Goal: Communication & Community: Answer question/provide support

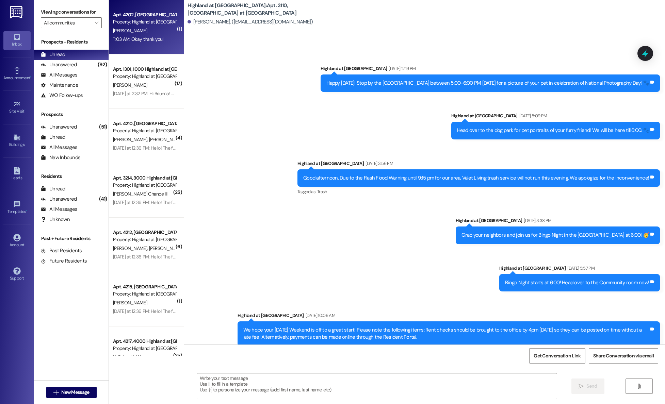
scroll to position [4426, 0]
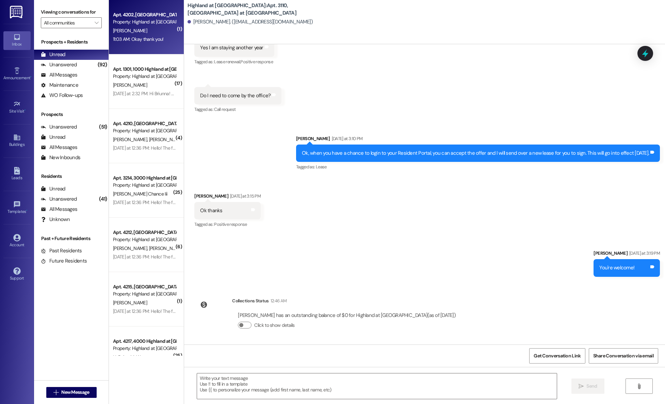
click at [131, 12] on div "Apt. 4202, [GEOGRAPHIC_DATA] at [GEOGRAPHIC_DATA]" at bounding box center [144, 14] width 63 height 7
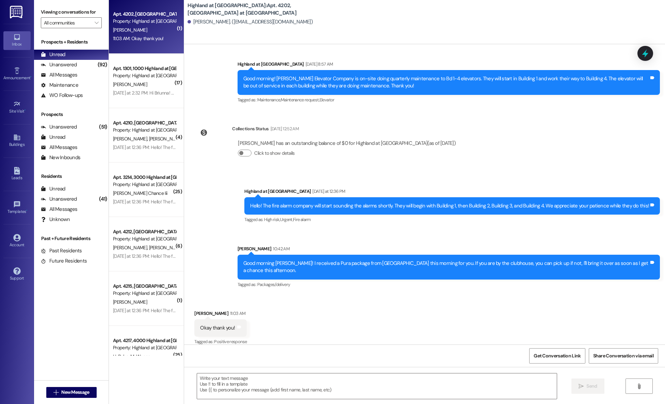
scroll to position [504, 0]
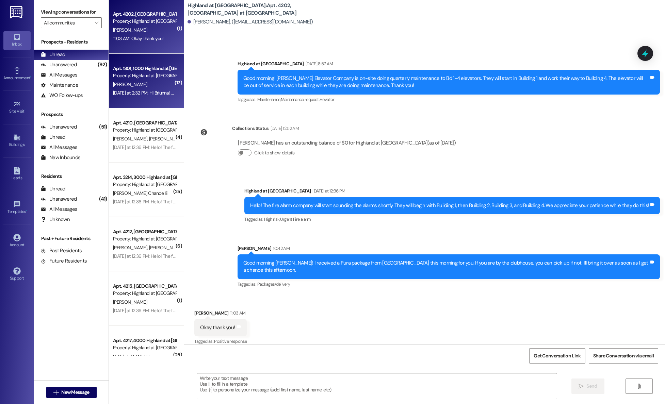
click at [162, 69] on div "Apt. 1301, 1000 Highland at [GEOGRAPHIC_DATA]" at bounding box center [144, 68] width 63 height 7
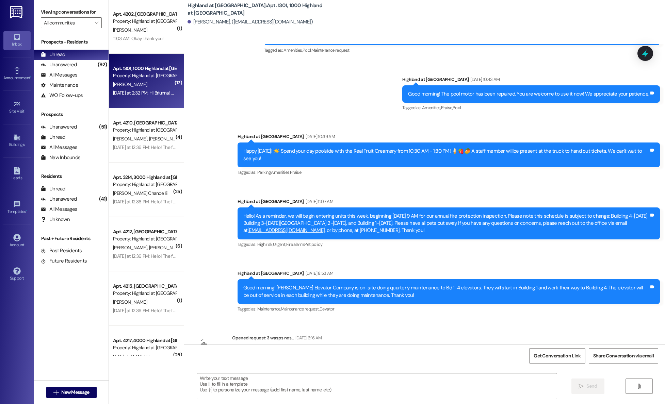
scroll to position [5221, 0]
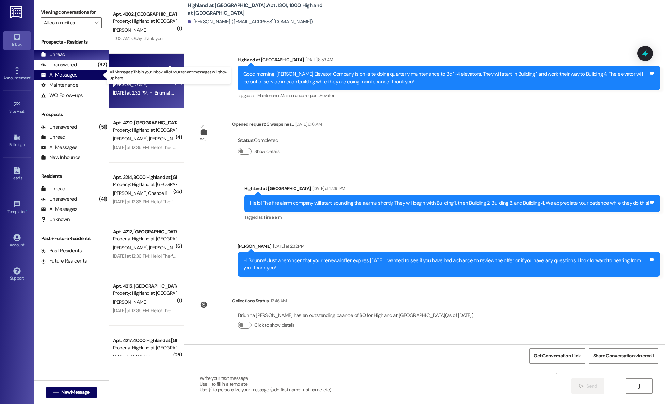
click at [58, 78] on div "All Messages" at bounding box center [59, 74] width 36 height 7
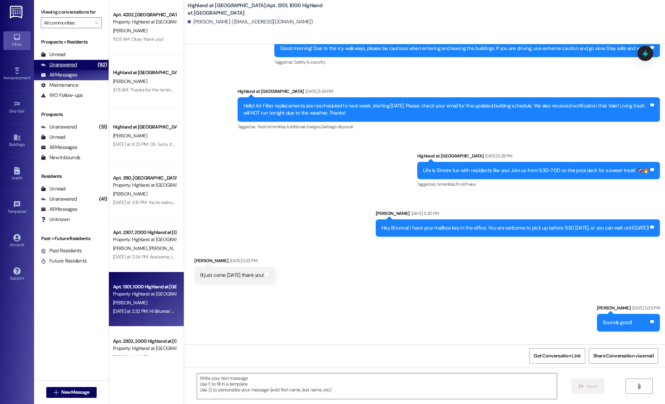
click at [64, 66] on div "Unanswered" at bounding box center [59, 64] width 36 height 7
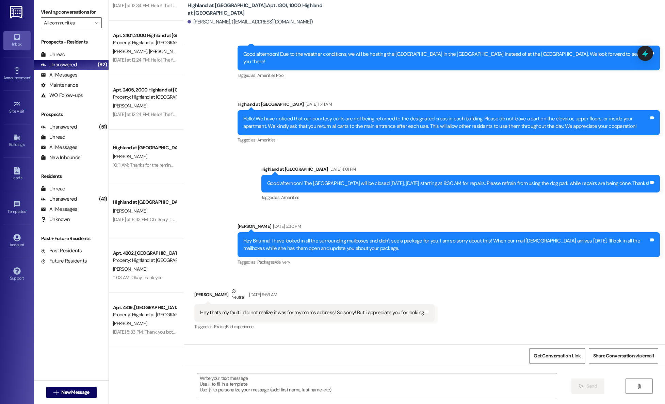
scroll to position [2802, 0]
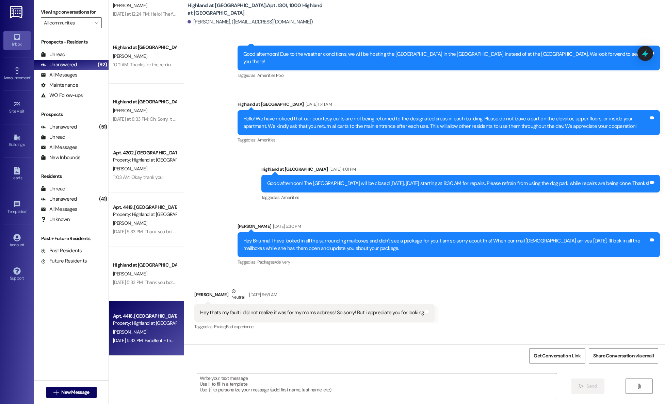
click at [146, 331] on div "[PERSON_NAME]" at bounding box center [144, 332] width 64 height 9
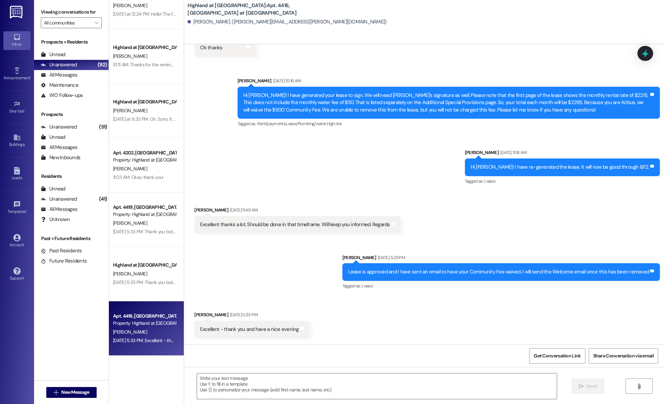
scroll to position [217, 0]
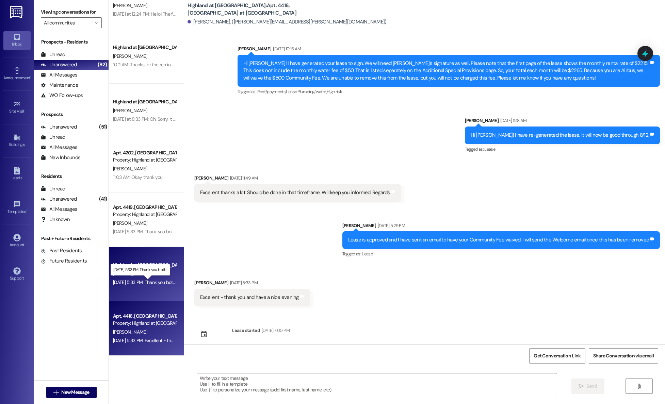
click at [138, 281] on div "[DATE] 5:33 PM: Thank you both! [DATE] 5:33 PM: Thank you both!" at bounding box center [144, 282] width 63 height 6
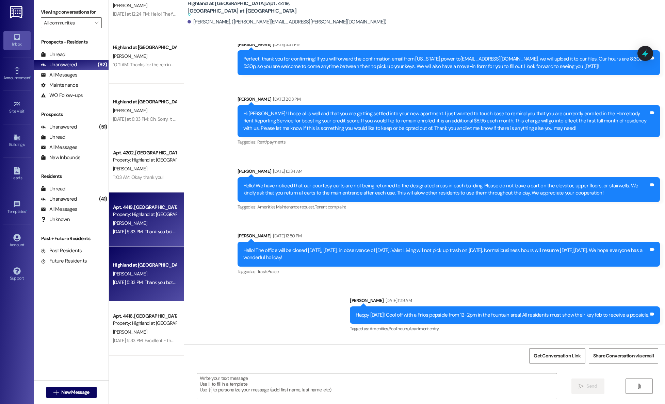
scroll to position [0, 0]
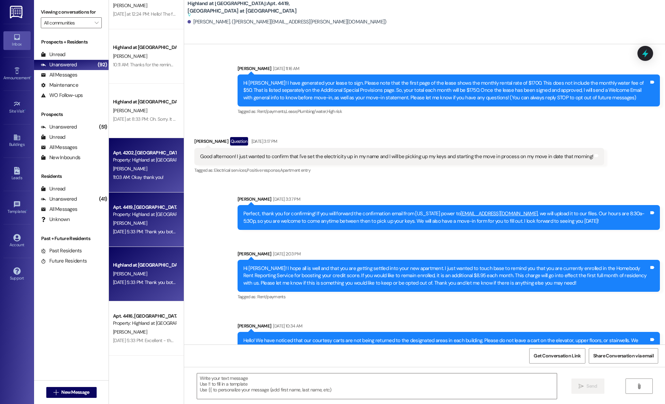
click at [130, 159] on div "Property: Highland at [GEOGRAPHIC_DATA]" at bounding box center [144, 160] width 63 height 7
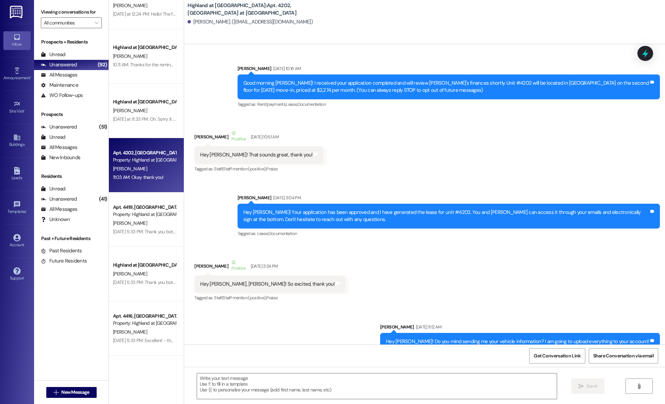
scroll to position [503, 0]
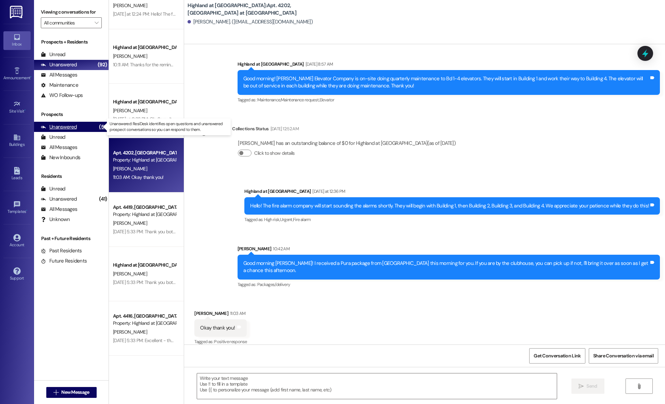
click at [52, 126] on div "Unanswered" at bounding box center [59, 127] width 36 height 7
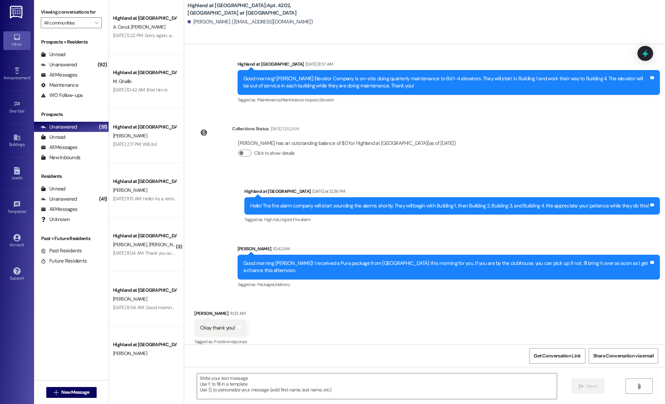
scroll to position [504, 0]
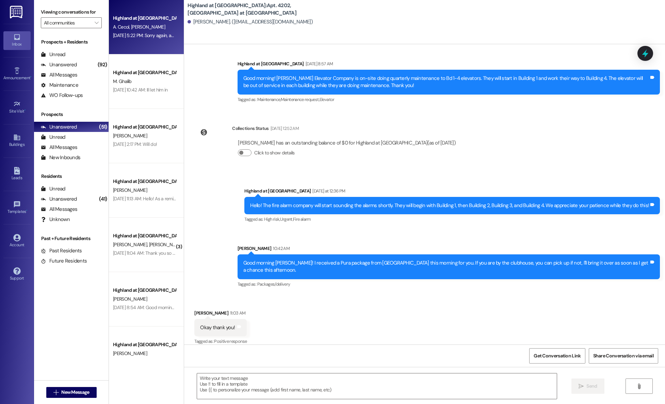
click at [150, 23] on div "A. Cecol [PERSON_NAME]" at bounding box center [144, 27] width 64 height 9
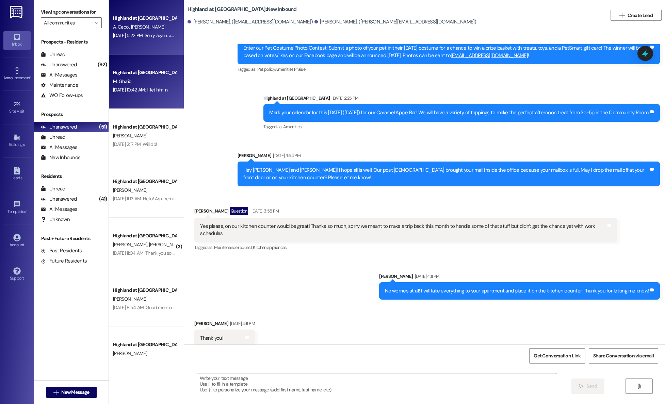
scroll to position [5936, 0]
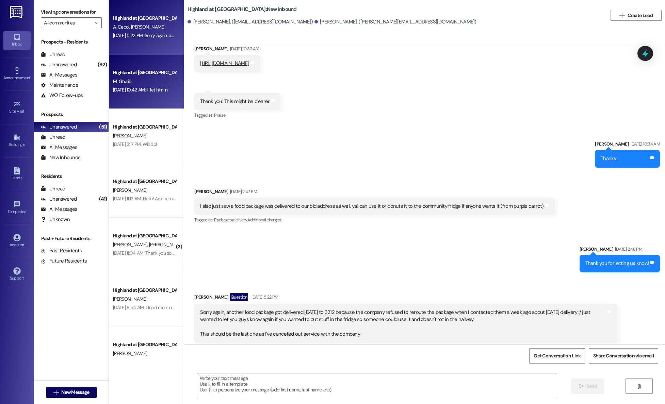
click at [145, 80] on div "M. Ghalib" at bounding box center [144, 81] width 64 height 9
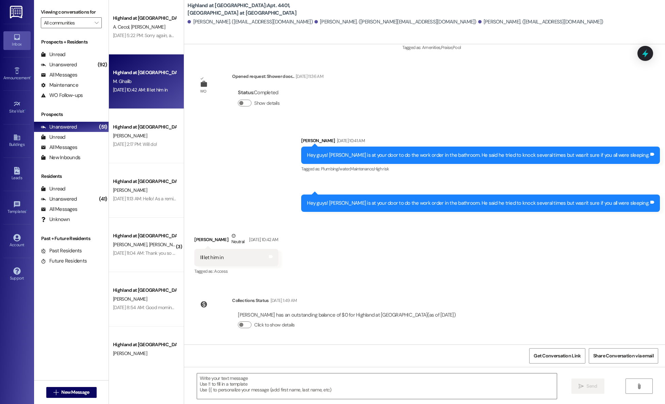
scroll to position [591, 0]
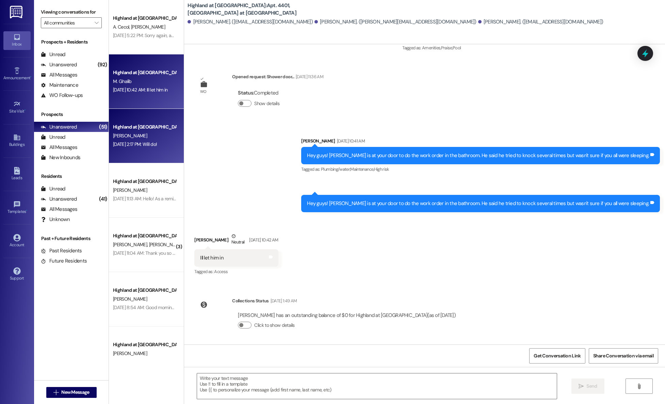
click at [148, 133] on div "[PERSON_NAME]" at bounding box center [144, 136] width 64 height 9
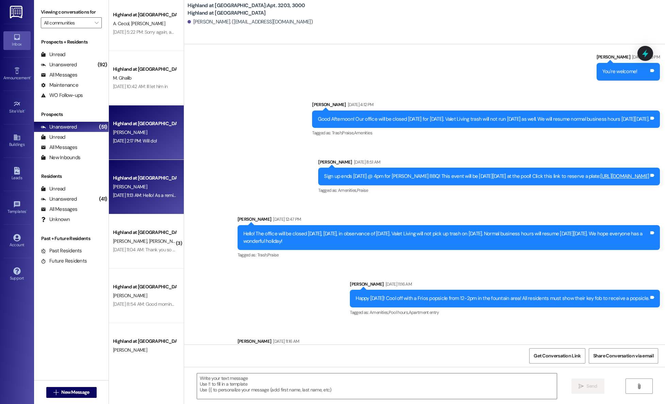
scroll to position [9913, 0]
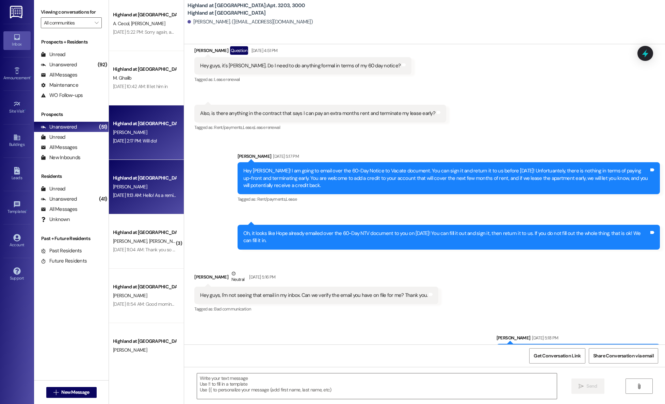
click at [151, 182] on div "Highland at [GEOGRAPHIC_DATA] A. Cecol [PERSON_NAME] [DATE] 5:22 PM: Sorry agai…" at bounding box center [146, 178] width 75 height 356
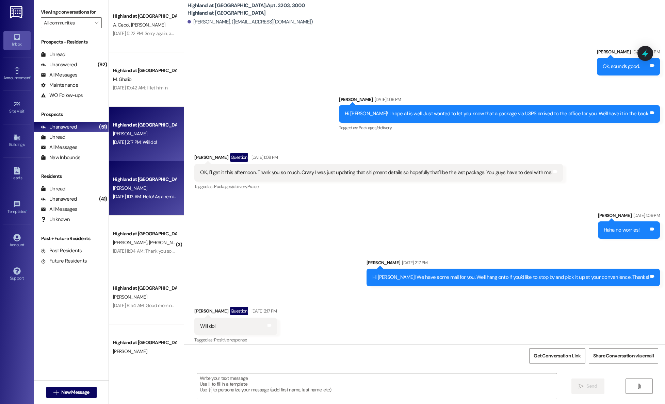
scroll to position [4, 0]
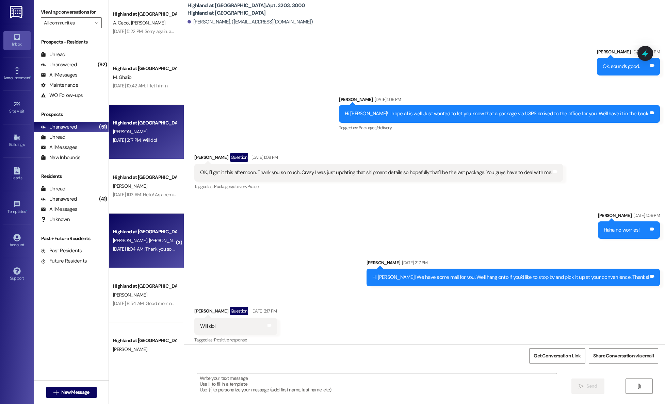
click at [149, 240] on div "[PERSON_NAME] [PERSON_NAME]" at bounding box center [144, 241] width 64 height 9
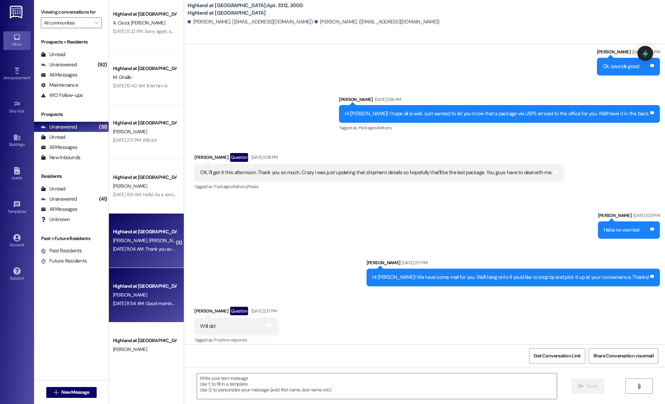
scroll to position [182, 0]
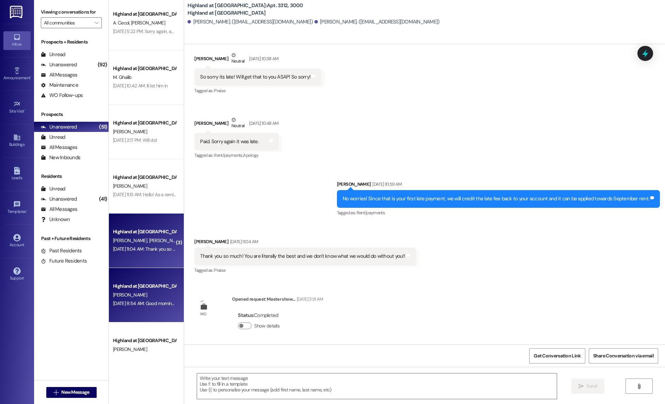
click at [147, 300] on div "[DATE] 8:54 AM: Good morning! [PERSON_NAME] Elevator Company is on-site doing q…" at bounding box center [144, 304] width 64 height 9
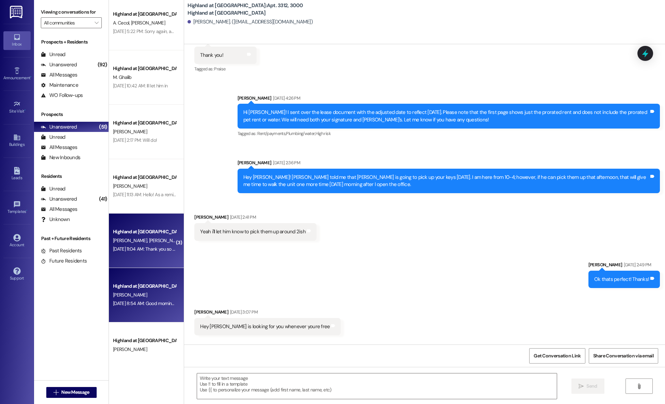
scroll to position [4000, 0]
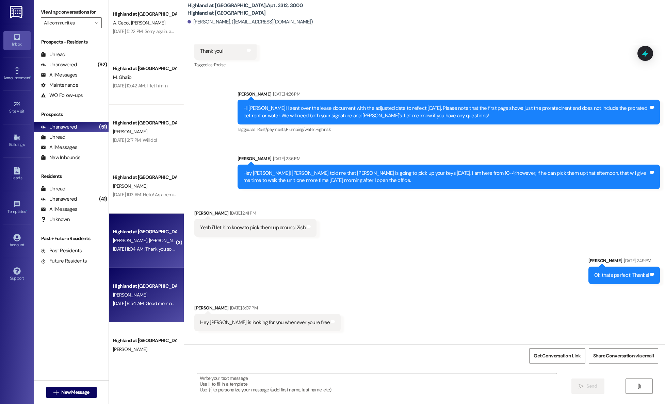
click at [144, 256] on div "Highland at [GEOGRAPHIC_DATA] [PERSON_NAME] [PERSON_NAME] [DATE] 11:04 AM: Than…" at bounding box center [146, 241] width 75 height 54
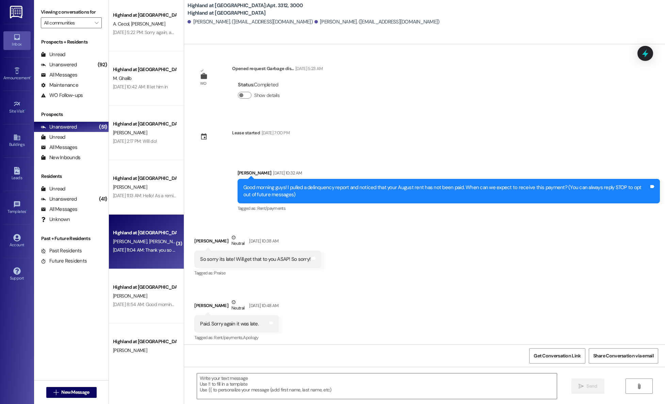
scroll to position [183, 0]
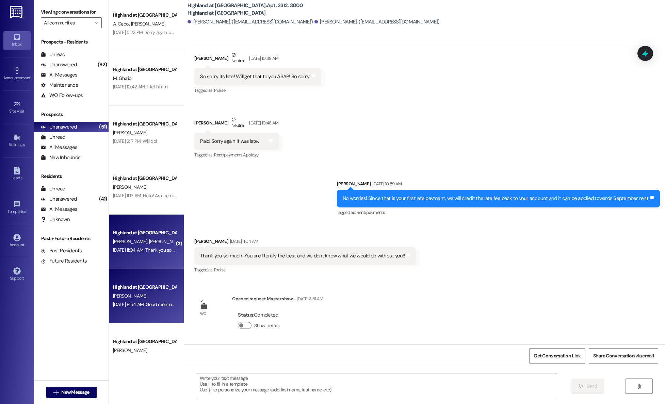
click at [159, 291] on div "Highland at [GEOGRAPHIC_DATA]" at bounding box center [144, 287] width 63 height 7
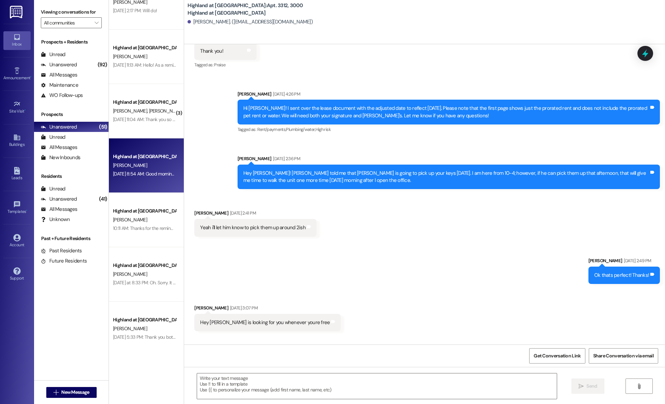
scroll to position [134, 0]
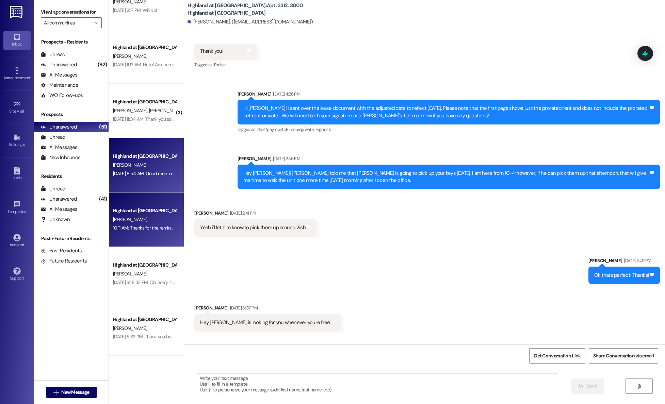
click at [129, 209] on div "Highland at [GEOGRAPHIC_DATA]" at bounding box center [144, 210] width 63 height 7
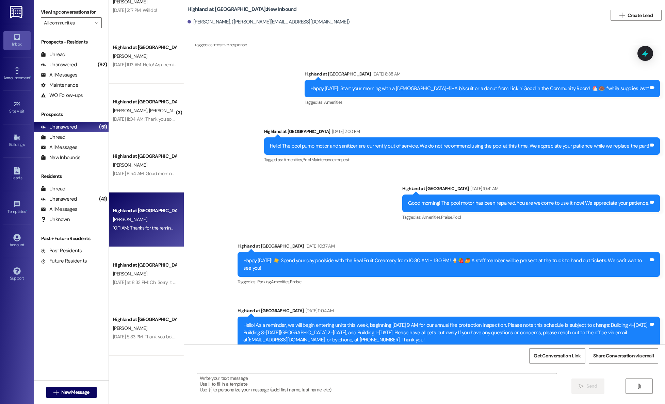
scroll to position [15084, 0]
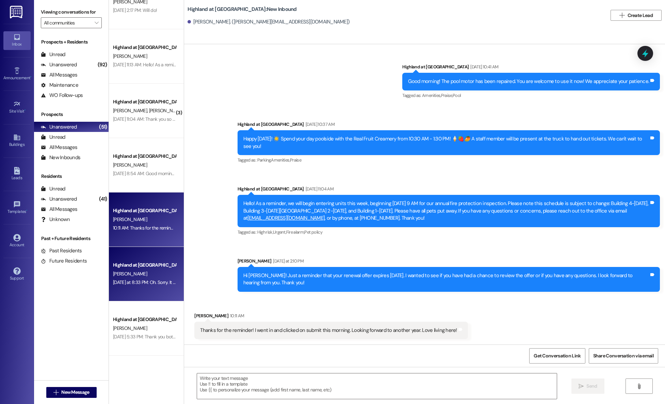
click at [135, 269] on div "Highland at [GEOGRAPHIC_DATA]" at bounding box center [144, 265] width 63 height 7
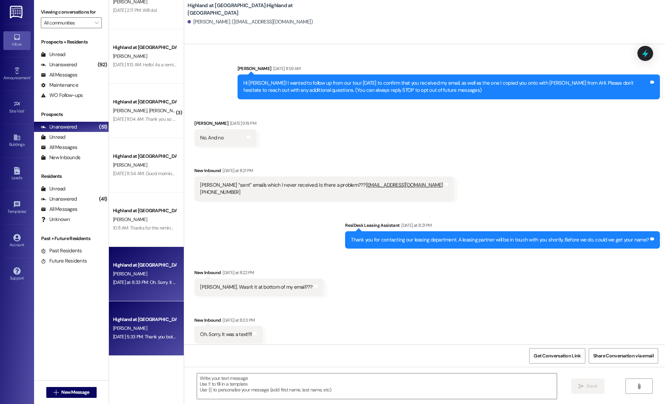
scroll to position [4, 0]
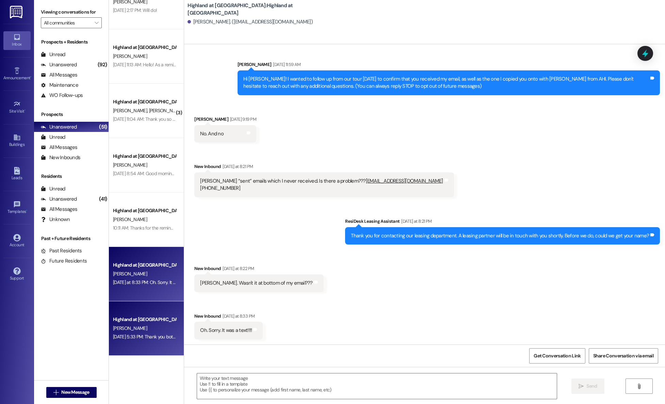
click at [133, 326] on div "[PERSON_NAME]" at bounding box center [144, 328] width 64 height 9
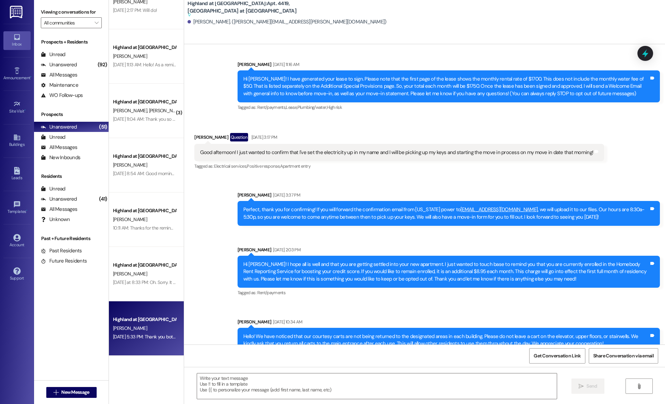
scroll to position [6535, 0]
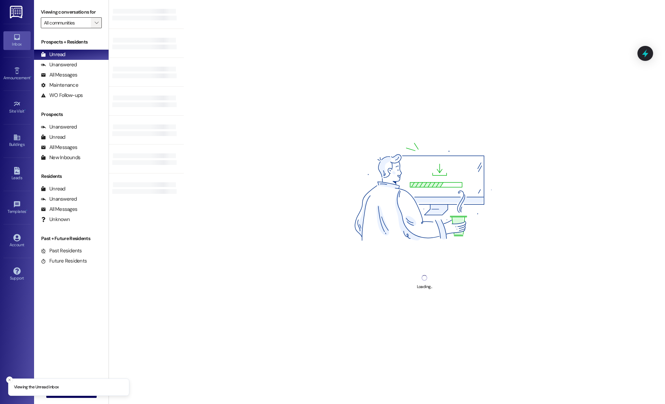
click at [95, 23] on icon "" at bounding box center [97, 22] width 4 height 5
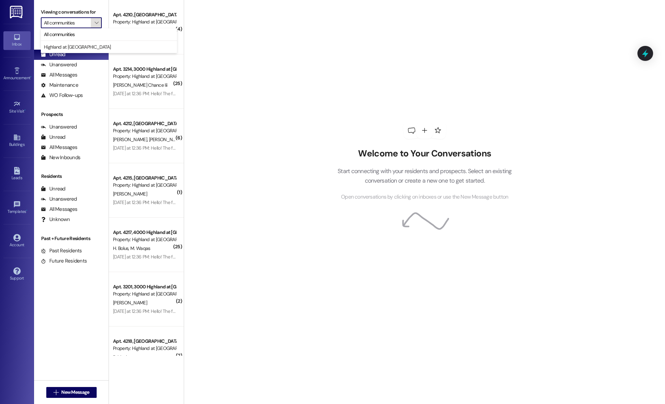
click at [95, 23] on icon "" at bounding box center [97, 22] width 4 height 5
click at [74, 320] on div "Prospects + Residents Unread (0) Unread: Any message you haven't read yet will …" at bounding box center [71, 196] width 75 height 323
click at [21, 13] on img at bounding box center [17, 12] width 14 height 13
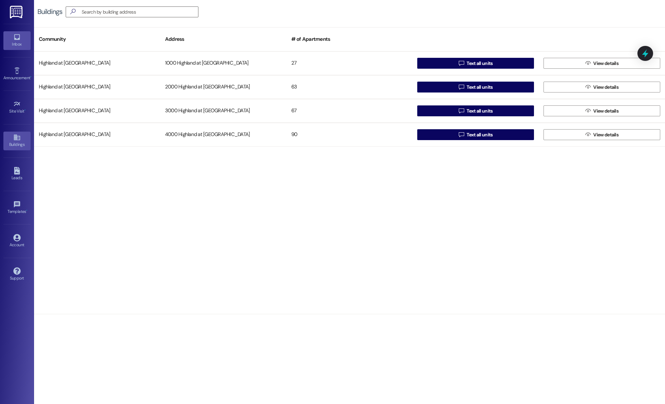
click at [17, 44] on div "Inbox" at bounding box center [17, 44] width 34 height 7
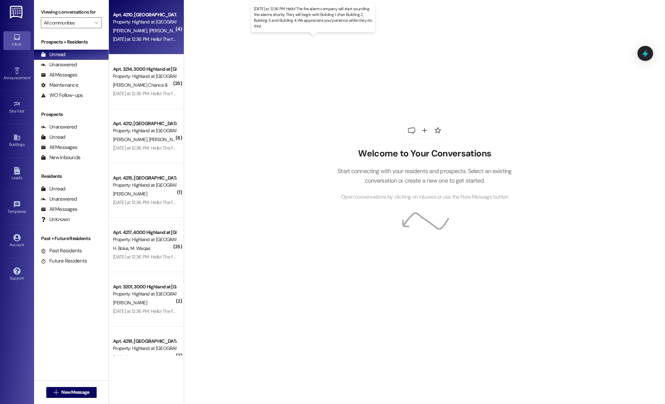
click at [130, 42] on div "[DATE] at 12:36 PM: Hello! The fire alarm company will start sounding the alarm…" at bounding box center [316, 39] width 406 height 6
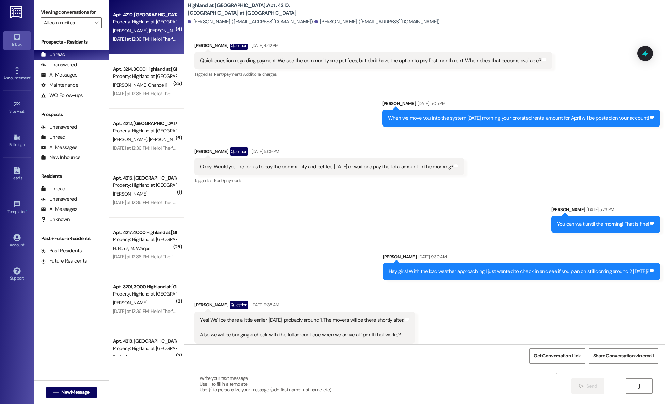
scroll to position [192, 0]
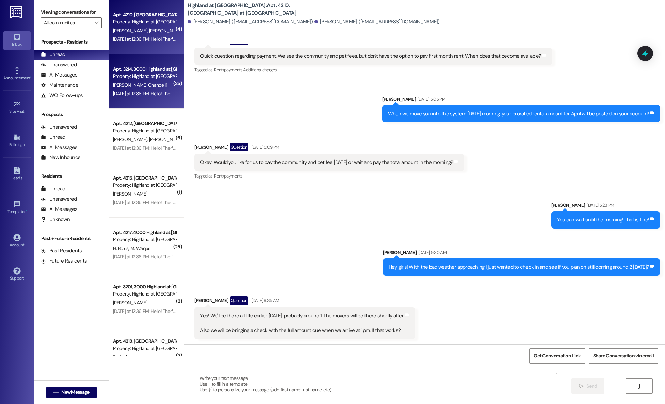
click at [125, 81] on div "[PERSON_NAME] Chance Iii" at bounding box center [144, 85] width 64 height 9
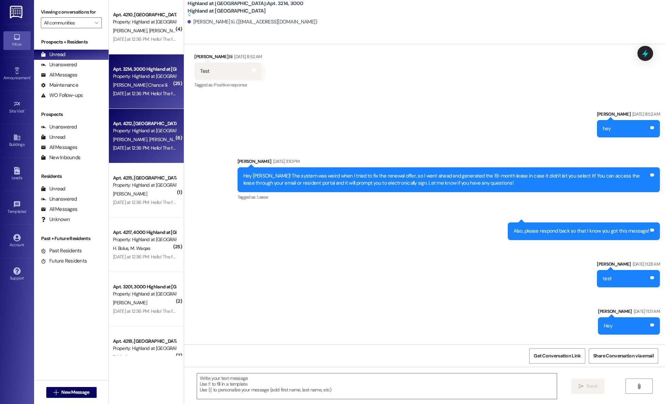
scroll to position [11883, 0]
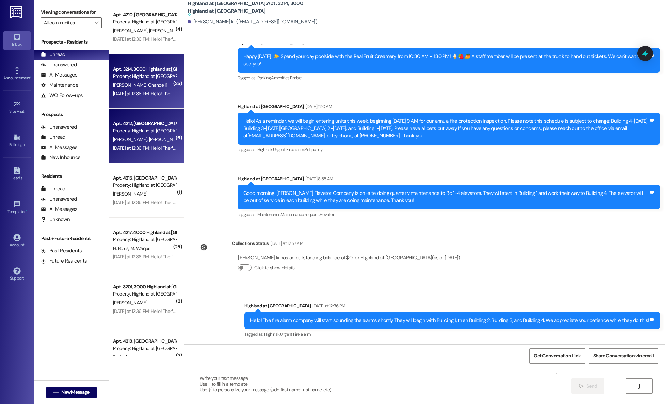
click at [126, 129] on div "Property: Highland at [GEOGRAPHIC_DATA]" at bounding box center [144, 130] width 63 height 7
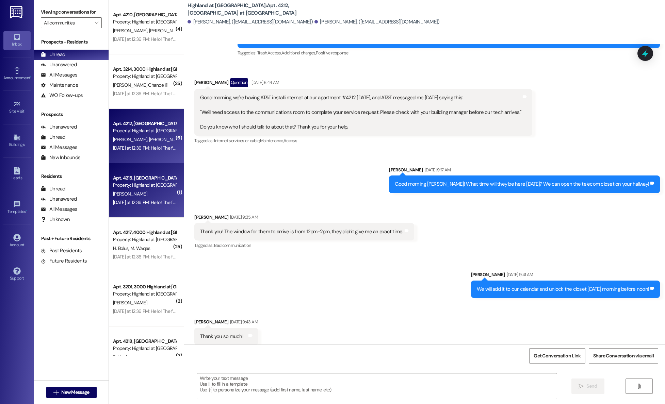
scroll to position [576, 0]
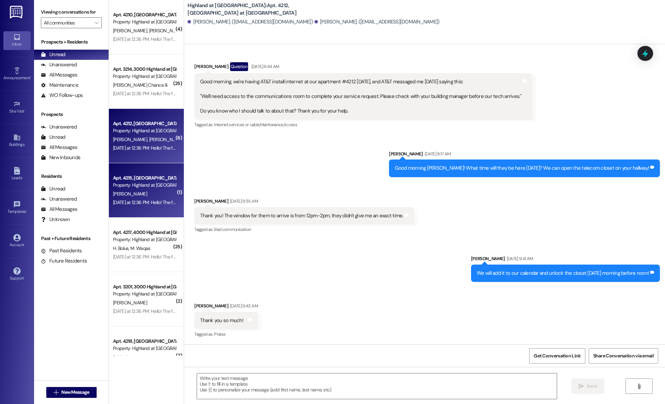
click at [131, 179] on div "Apt. 4215, [GEOGRAPHIC_DATA] at [GEOGRAPHIC_DATA]" at bounding box center [144, 178] width 63 height 7
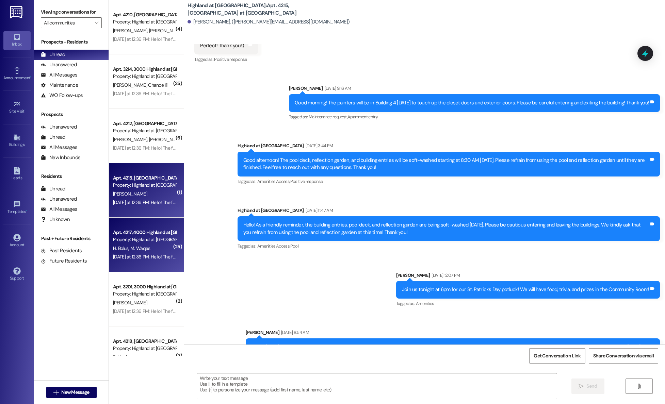
scroll to position [11776, 0]
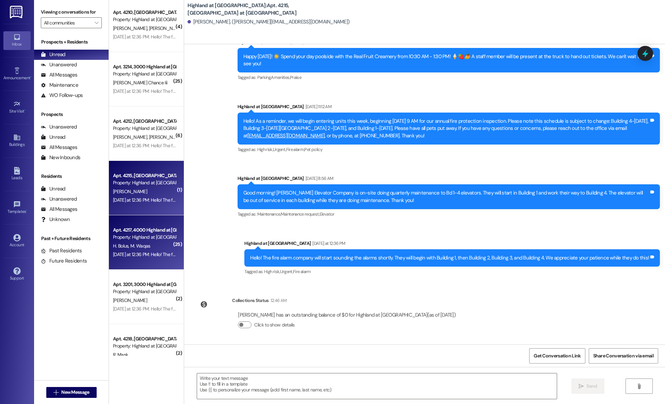
click at [137, 236] on div "( 4 ) Apt. 4210, 4000 Highland at Spring Hill Property: Highland at Spring Hill…" at bounding box center [146, 178] width 75 height 356
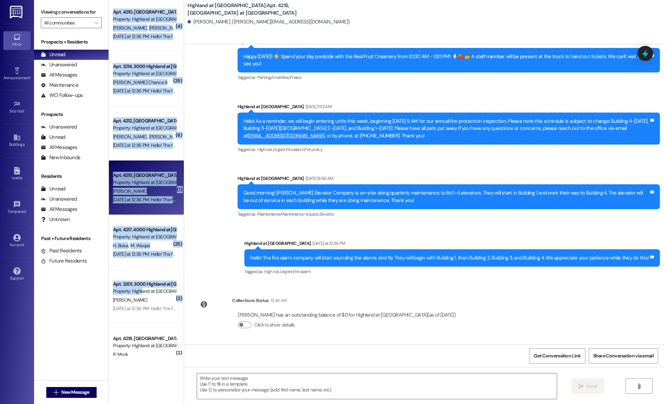
click at [137, 290] on div "( 4 ) Apt. 4210, 4000 Highland at Spring Hill Property: Highland at Spring Hill…" at bounding box center [146, 178] width 75 height 356
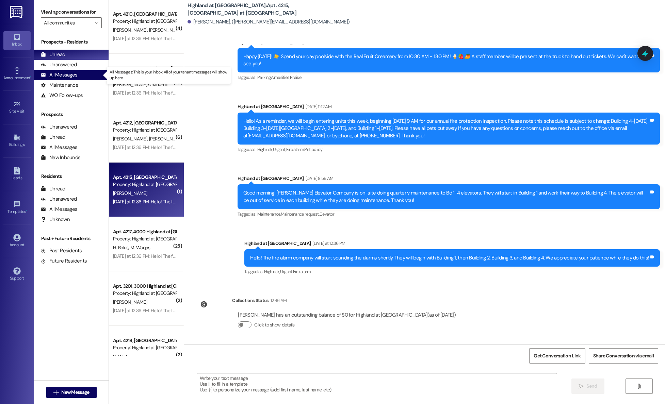
click at [69, 75] on div "All Messages" at bounding box center [59, 74] width 36 height 7
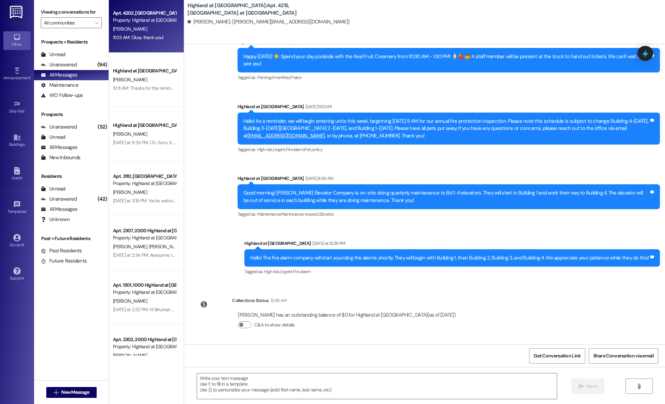
click at [140, 42] on div "11:03 AM: Okay thank you! 11:03 AM: Okay thank you!" at bounding box center [144, 37] width 64 height 9
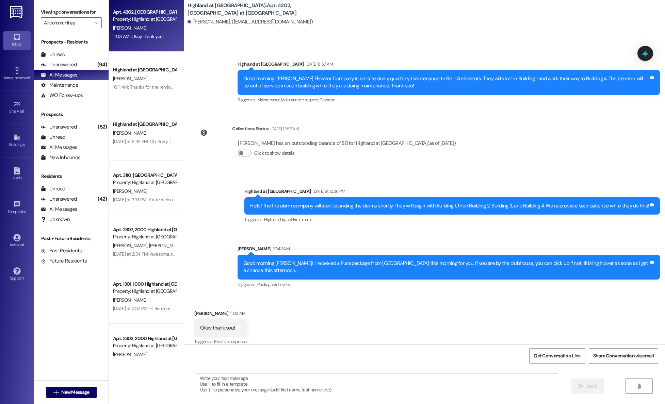
scroll to position [504, 0]
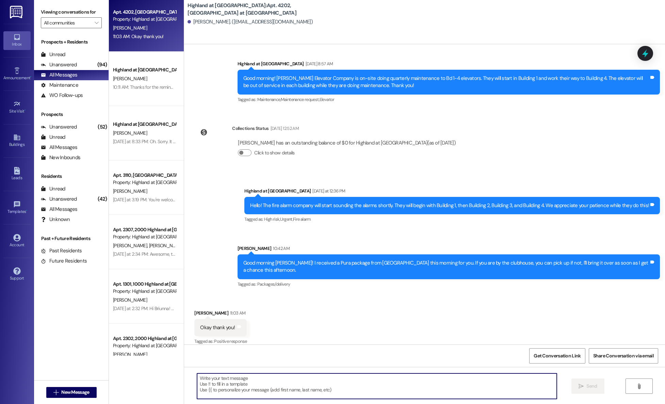
click at [302, 378] on textarea at bounding box center [377, 387] width 360 height 26
type textarea "I just dropped off your package at the front door."
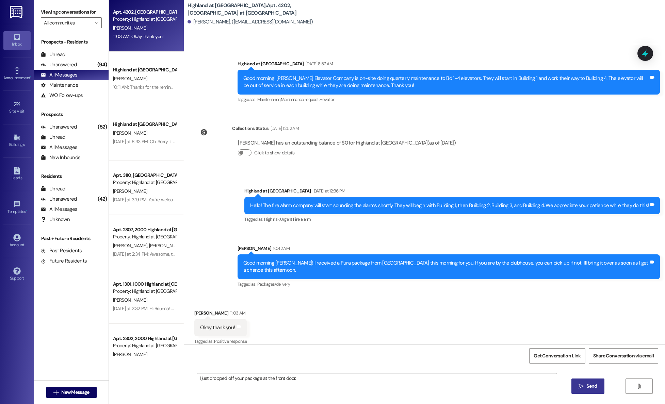
click at [581, 385] on icon "" at bounding box center [581, 386] width 5 height 5
